Goal: Transaction & Acquisition: Purchase product/service

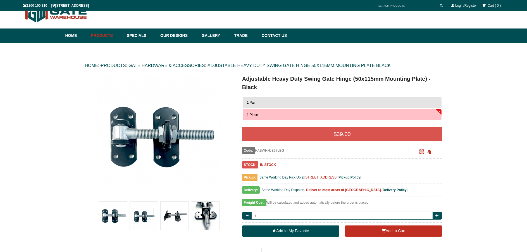
click at [142, 210] on img at bounding box center [144, 216] width 28 height 28
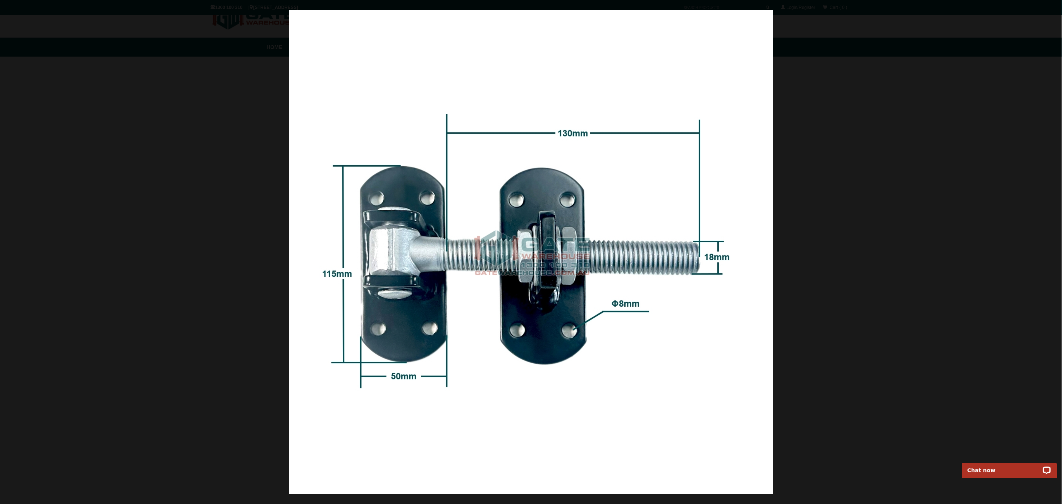
scroll to position [14, 0]
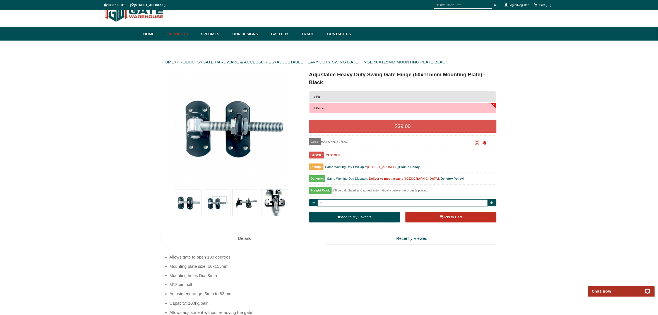
scroll to position [13, 0]
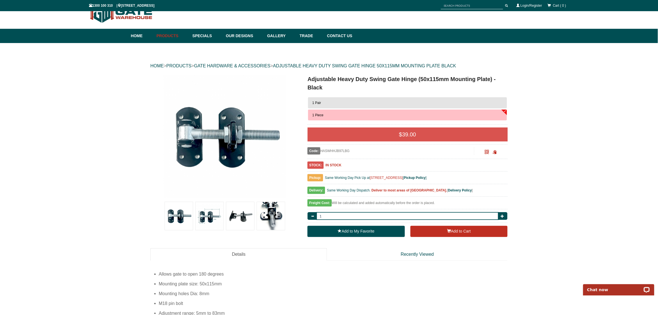
click at [396, 101] on button "1 Pair" at bounding box center [407, 102] width 199 height 11
